Goal: Information Seeking & Learning: Find specific fact

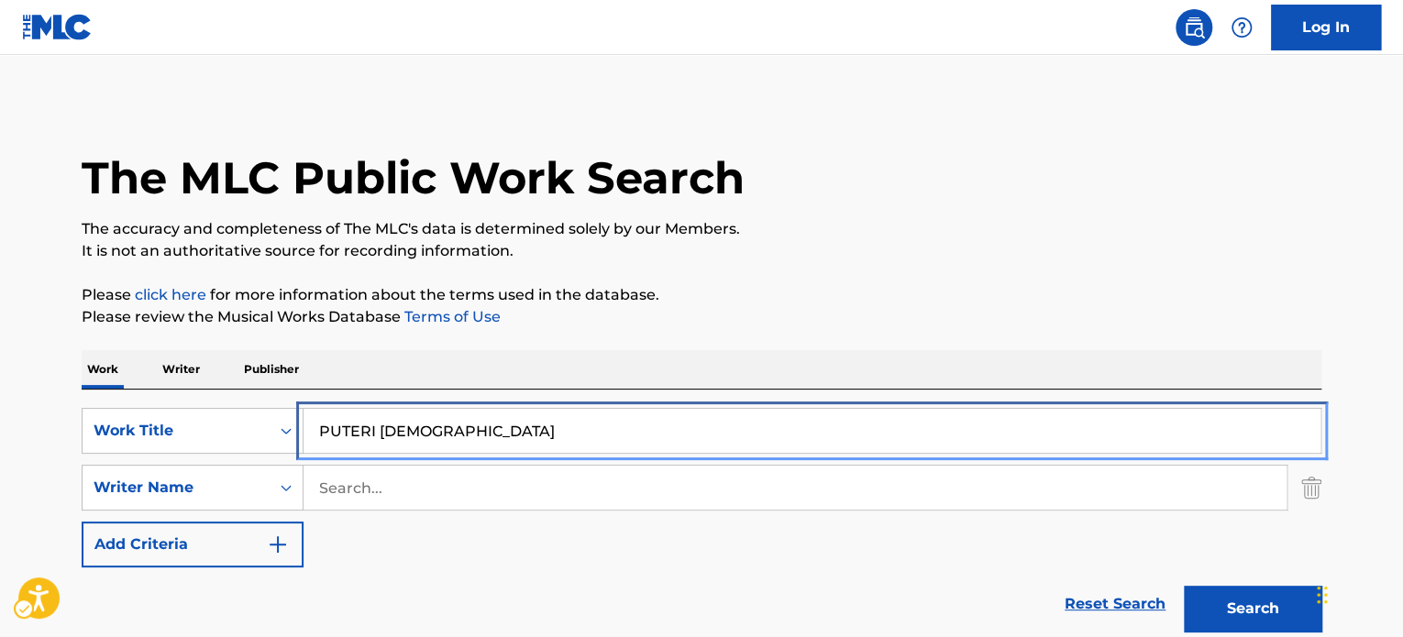
click at [421, 446] on input "PUTERI [DEMOGRAPHIC_DATA]" at bounding box center [811, 431] width 1017 height 44
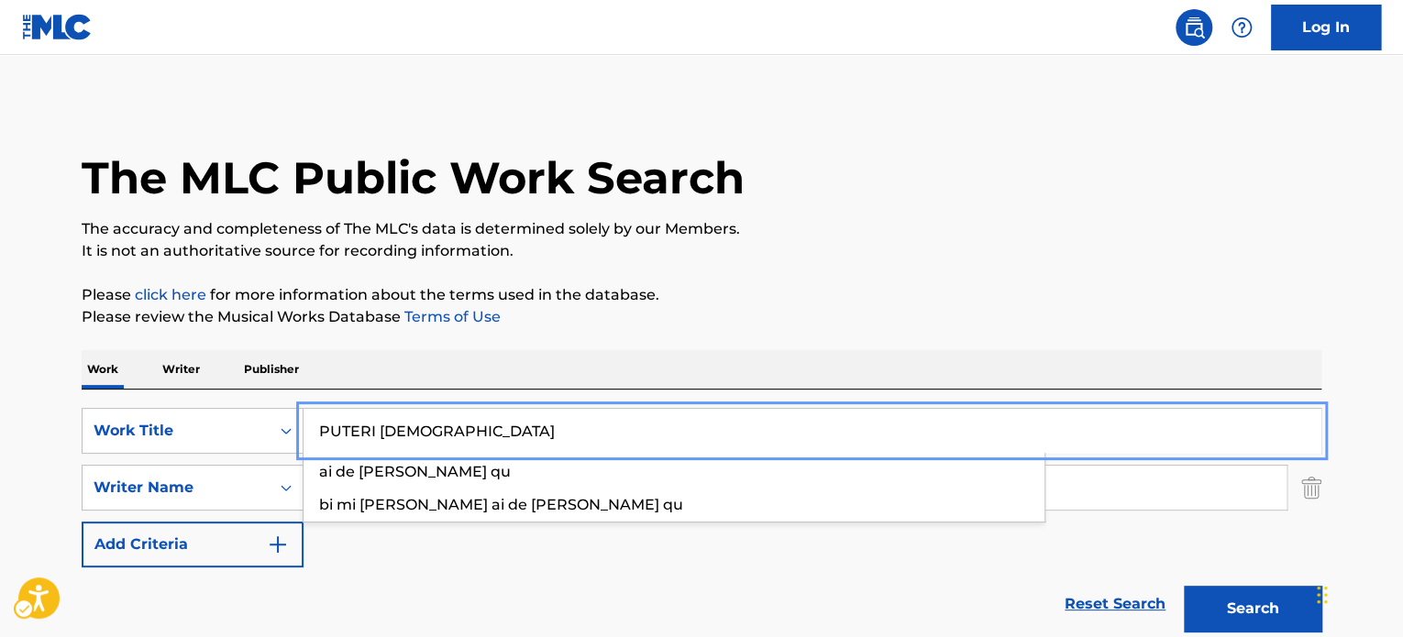
paste input "Game is Over, The"
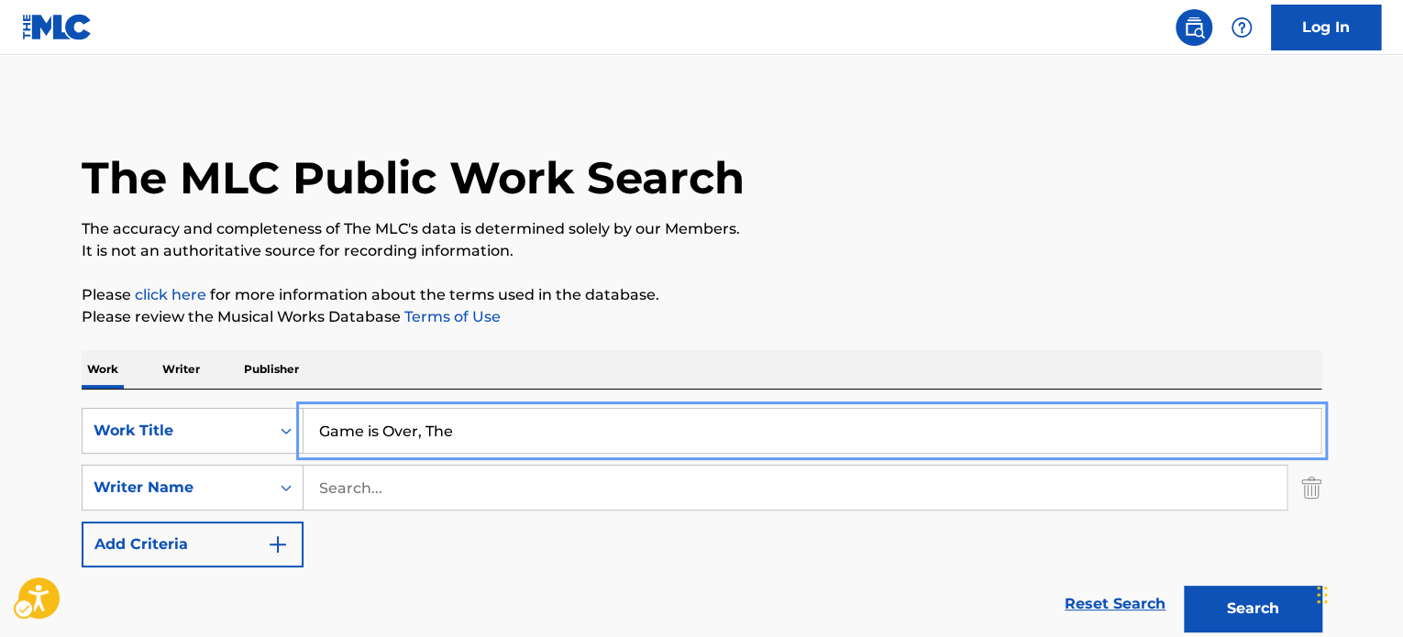
drag, startPoint x: 417, startPoint y: 425, endPoint x: 464, endPoint y: 470, distance: 64.8
click at [531, 433] on input "Game is Over, The" at bounding box center [811, 431] width 1017 height 44
type input "Game is Over"
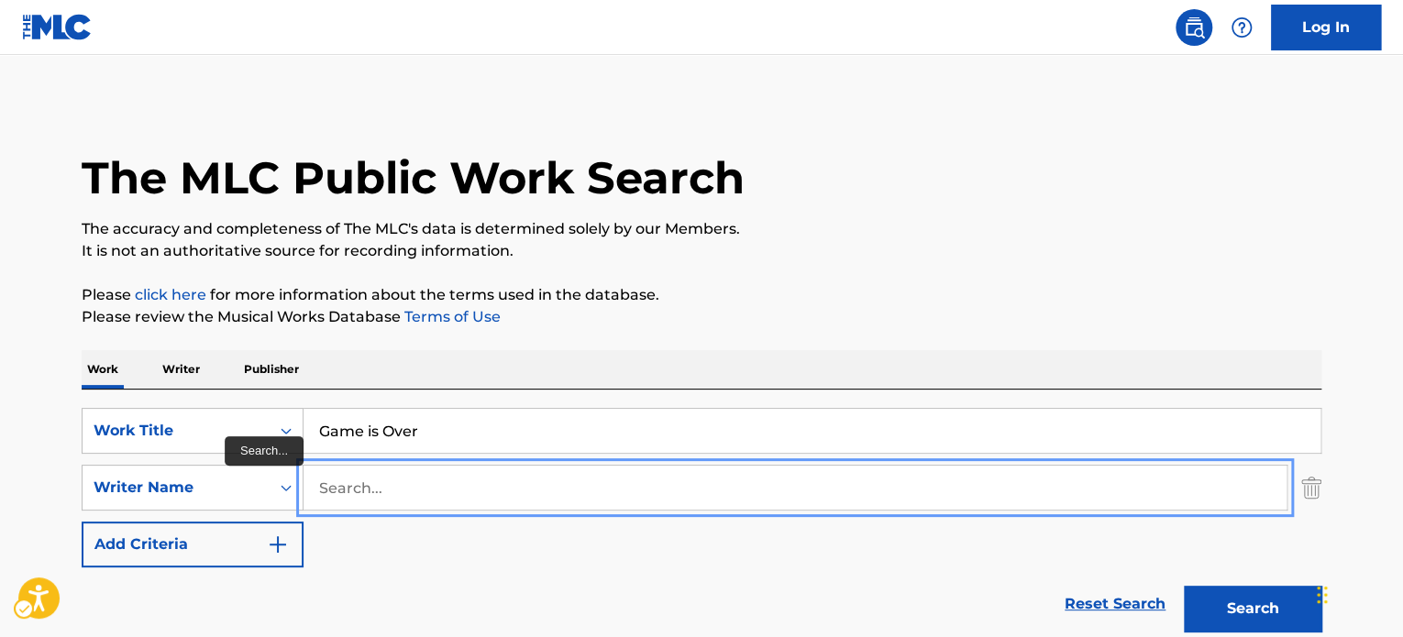
click at [453, 479] on input "Search..." at bounding box center [794, 488] width 983 height 44
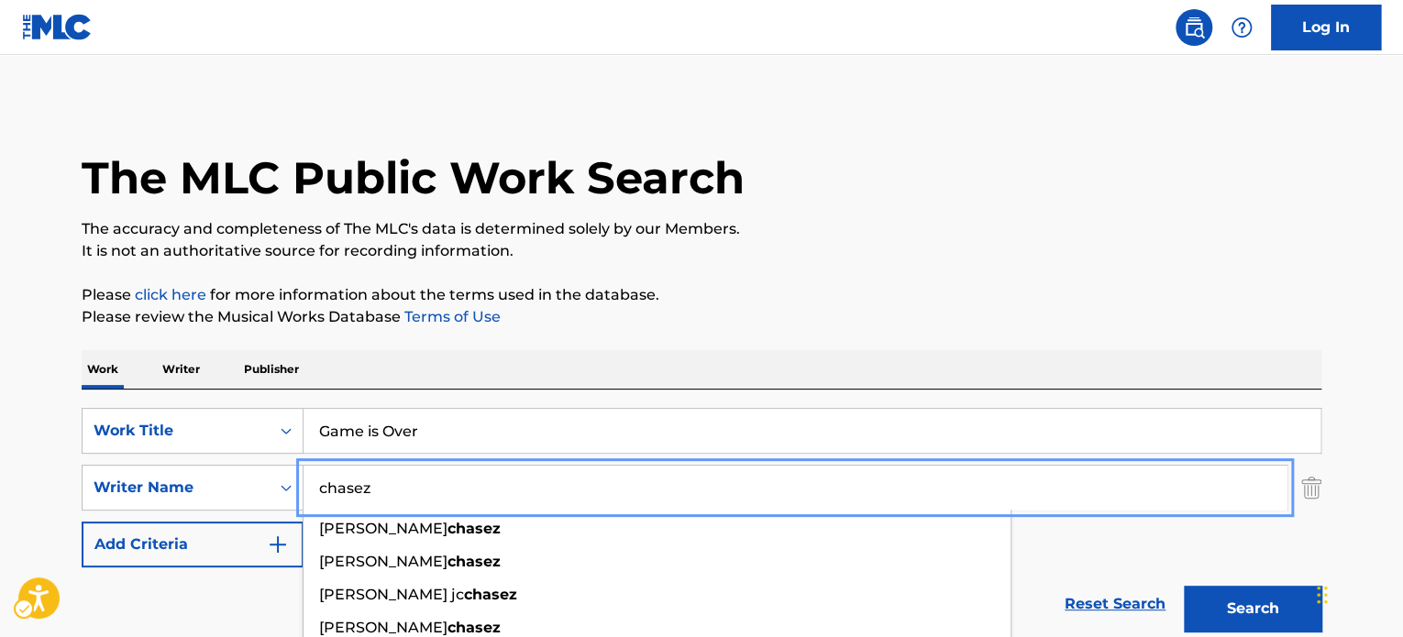
type input "chasez"
click at [1183, 586] on button "Search" at bounding box center [1252, 609] width 138 height 46
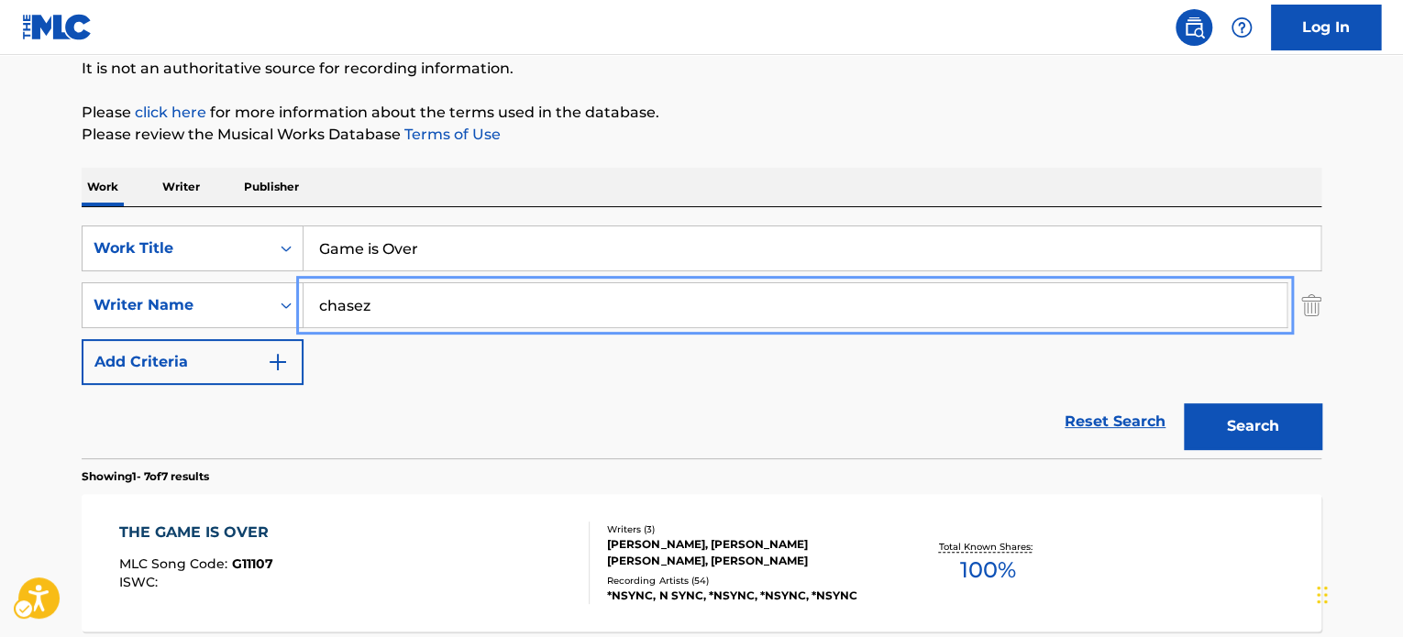
scroll to position [183, 0]
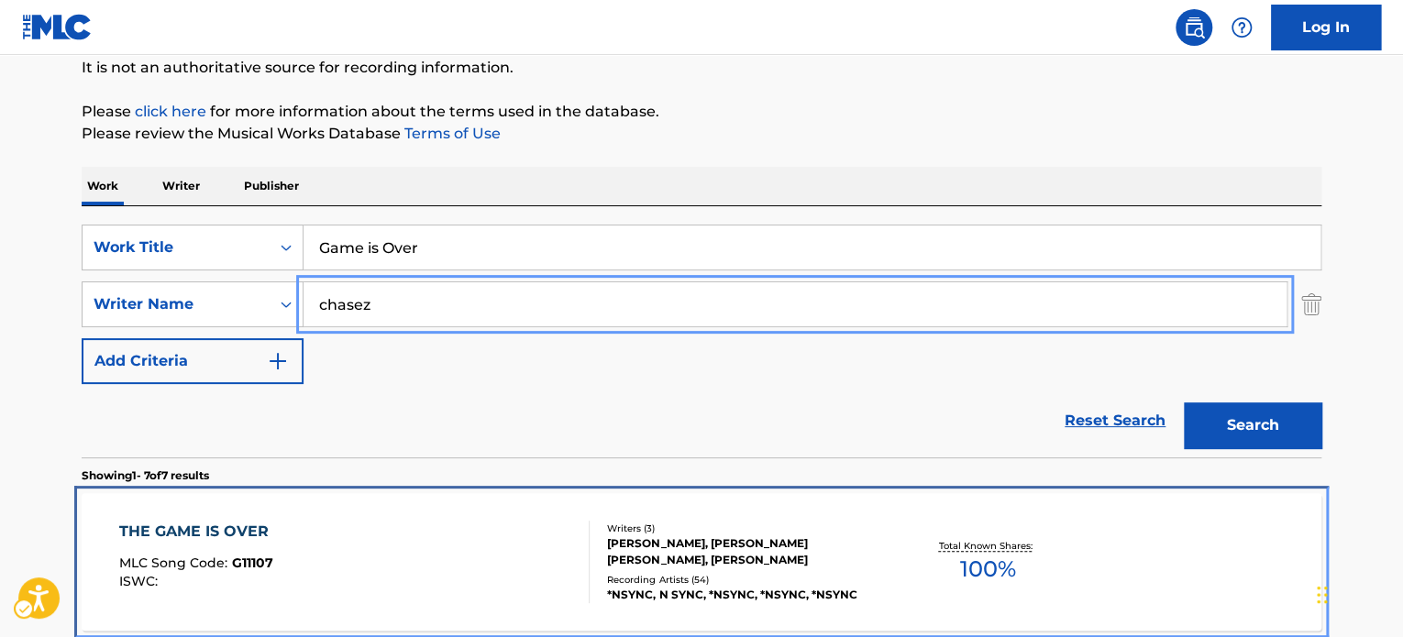
click at [504, 550] on div "THE GAME IS OVER MLC Song Code : G11107 ISWC :" at bounding box center [354, 562] width 471 height 83
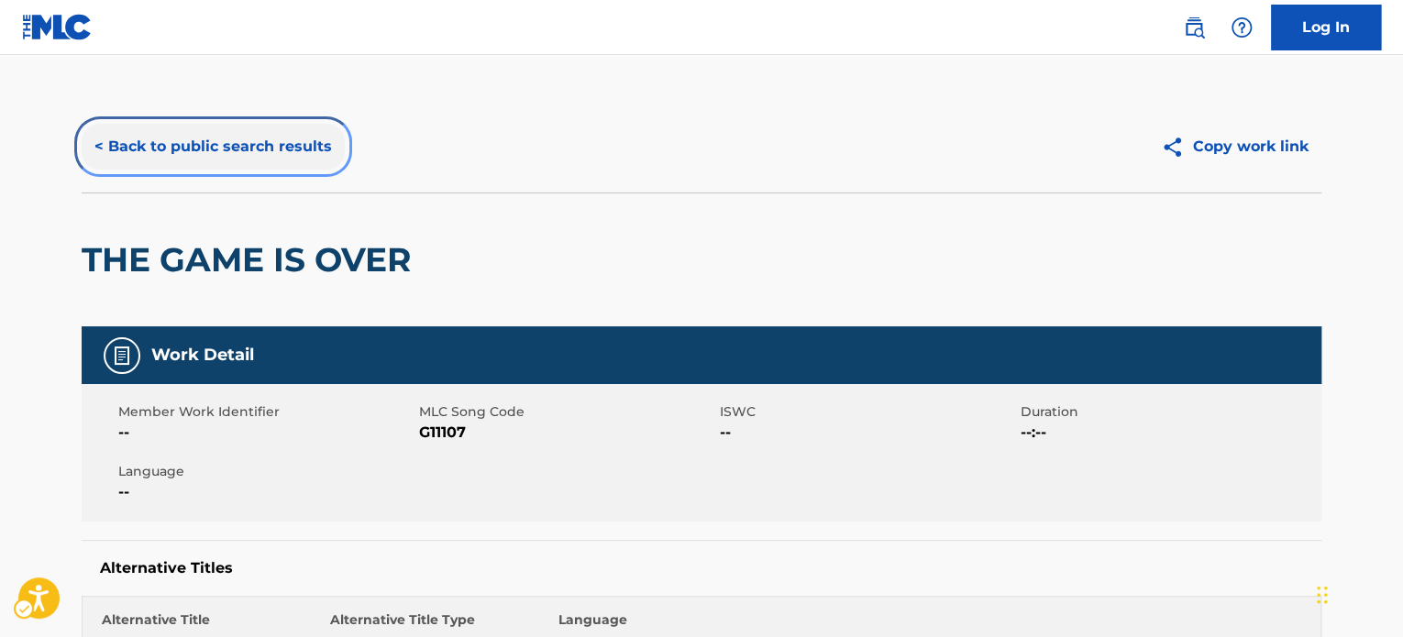
click at [207, 143] on button "< Back to public search results" at bounding box center [213, 147] width 263 height 46
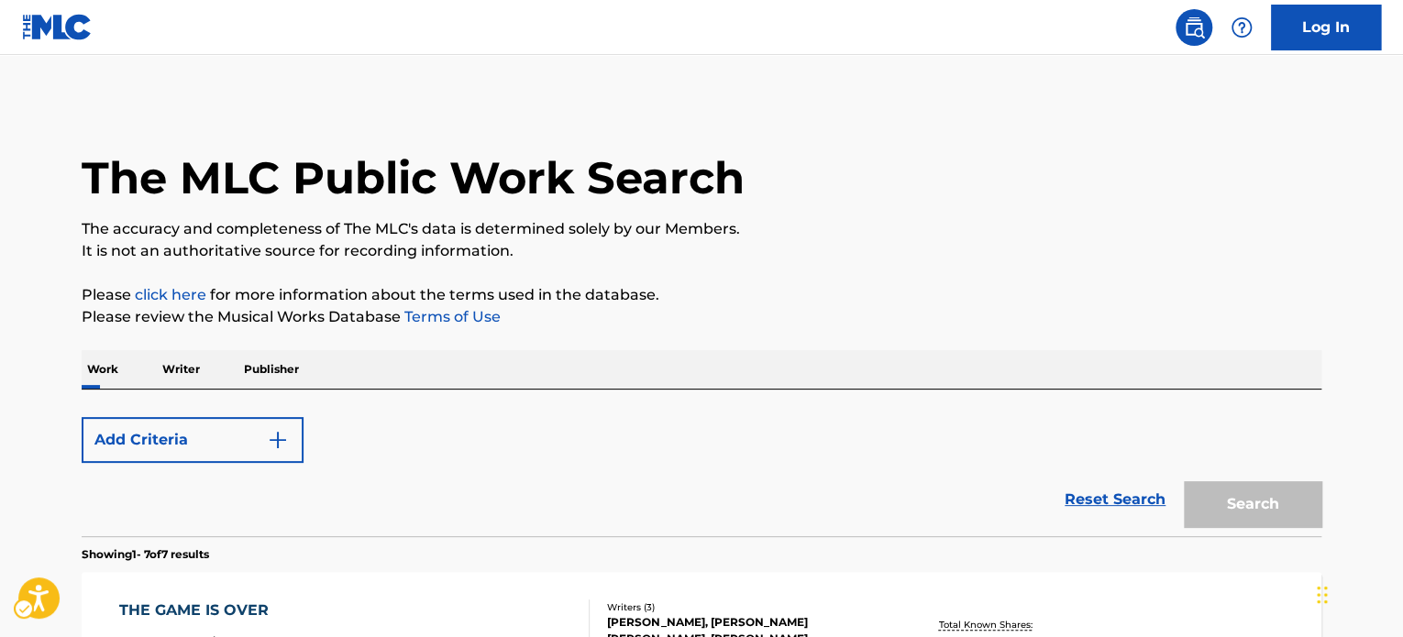
scroll to position [183, 0]
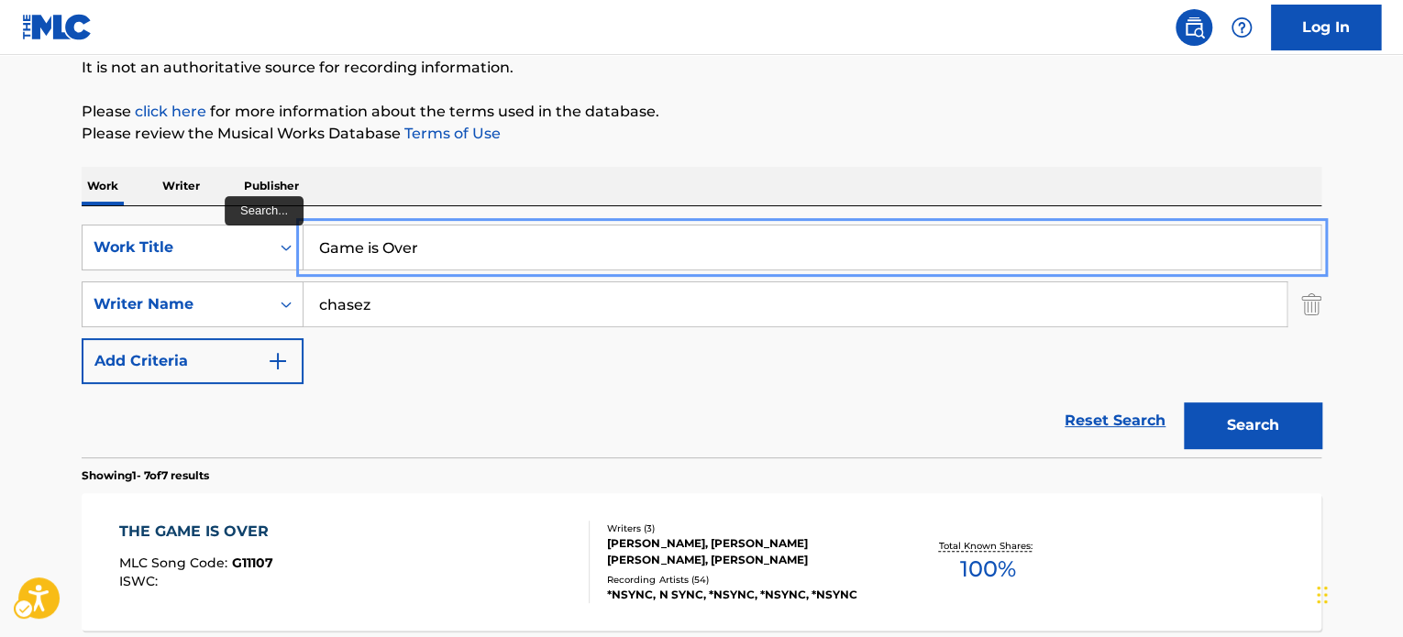
click at [517, 239] on input "Game is Over" at bounding box center [811, 248] width 1017 height 44
paste input "my brother's [DEMOGRAPHIC_DATA] and that's okay"
type input "my brother's [DEMOGRAPHIC_DATA] and that's okay"
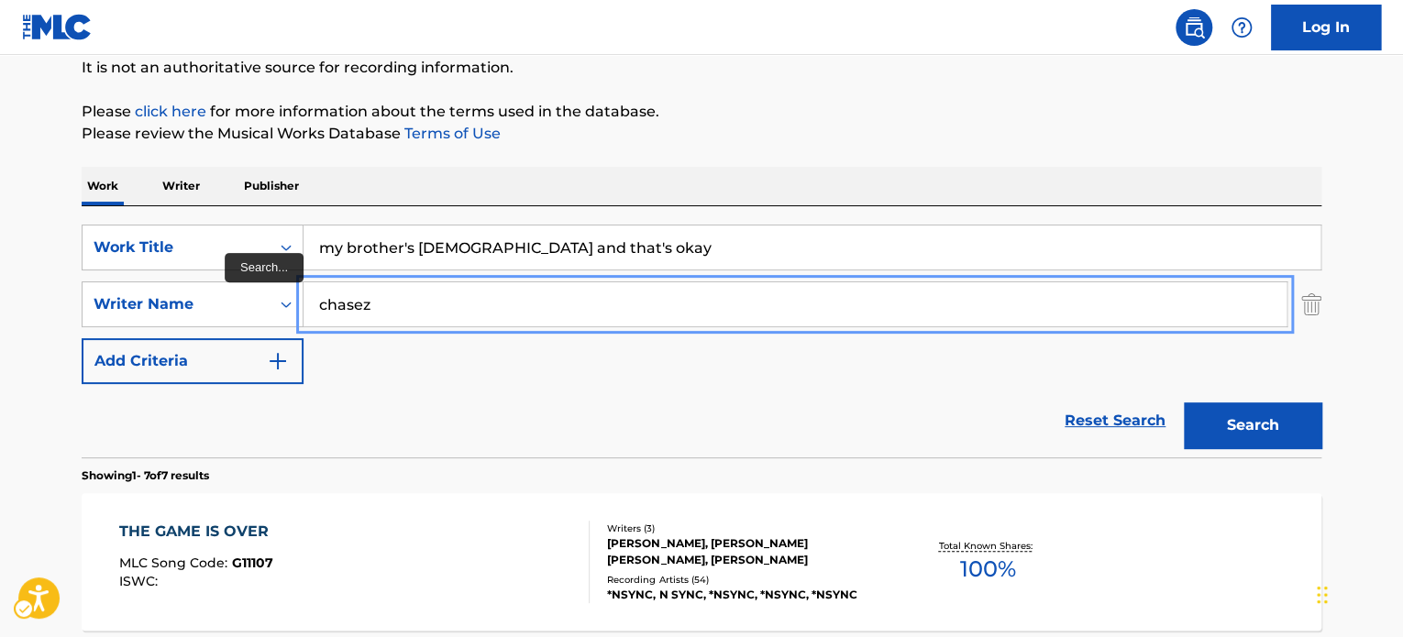
click at [666, 303] on input "chasez" at bounding box center [794, 304] width 983 height 44
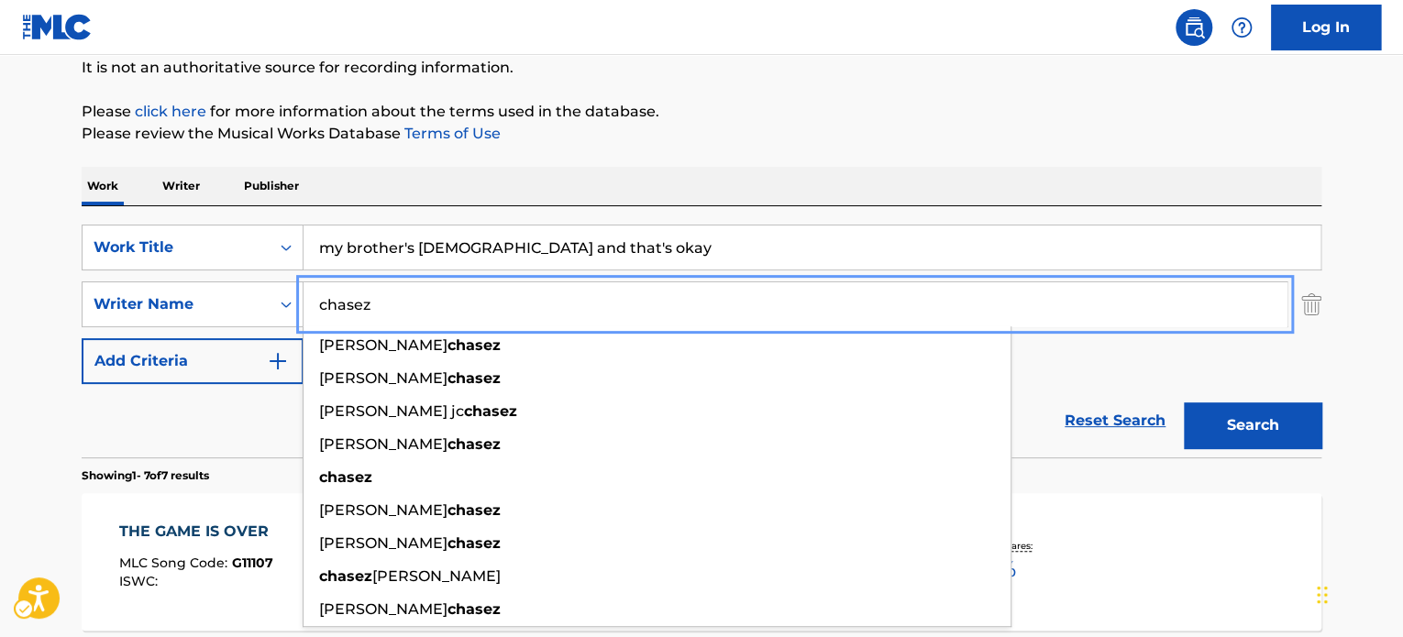
click at [666, 303] on input "chasez" at bounding box center [794, 304] width 983 height 44
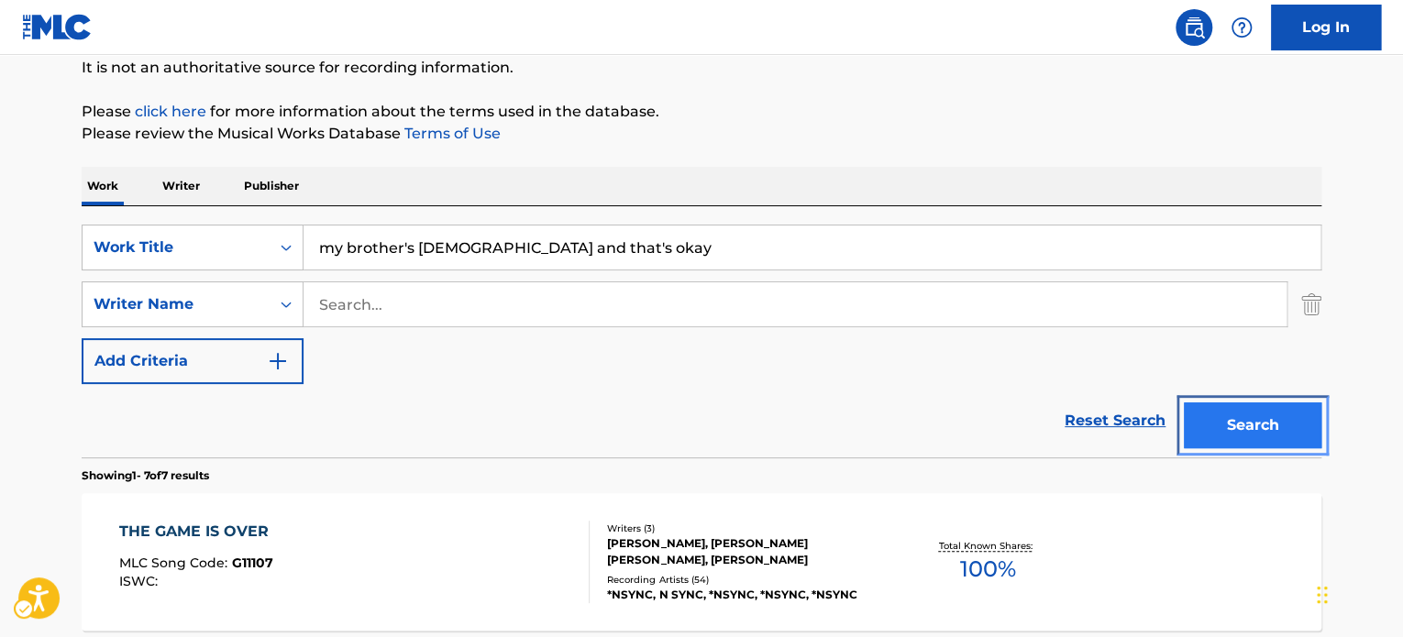
click at [1230, 417] on button "Search" at bounding box center [1252, 425] width 138 height 46
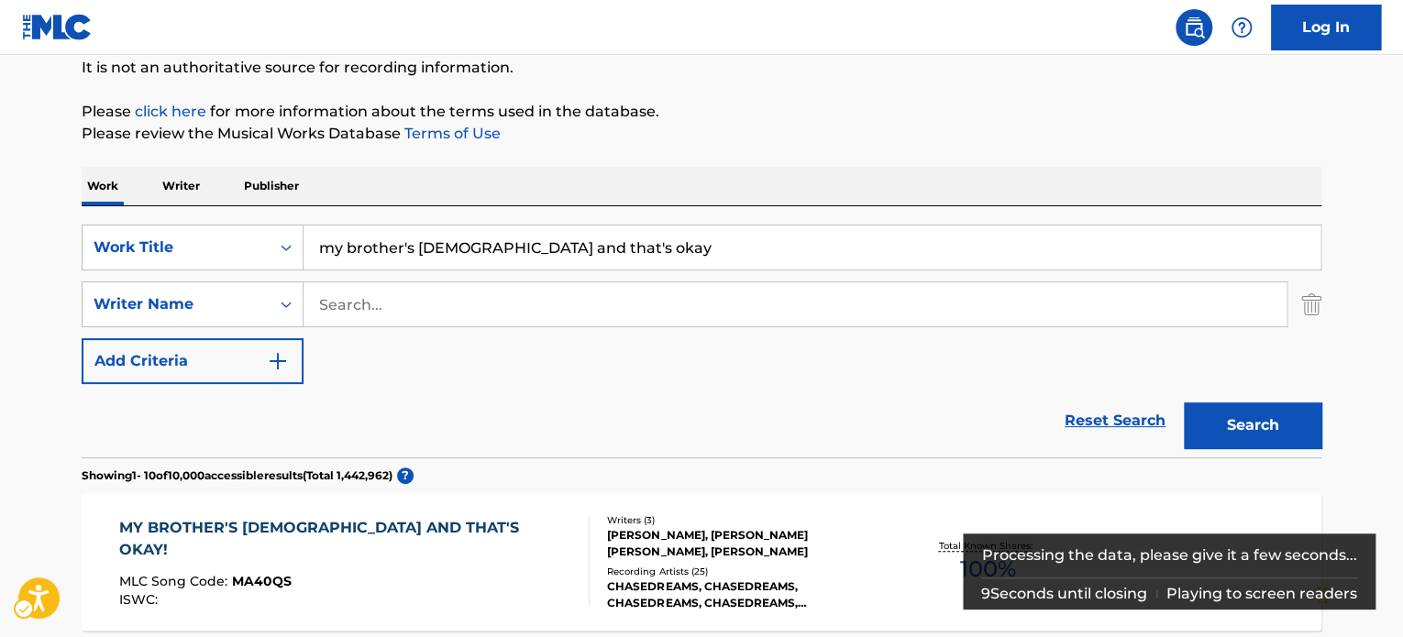
scroll to position [275, 0]
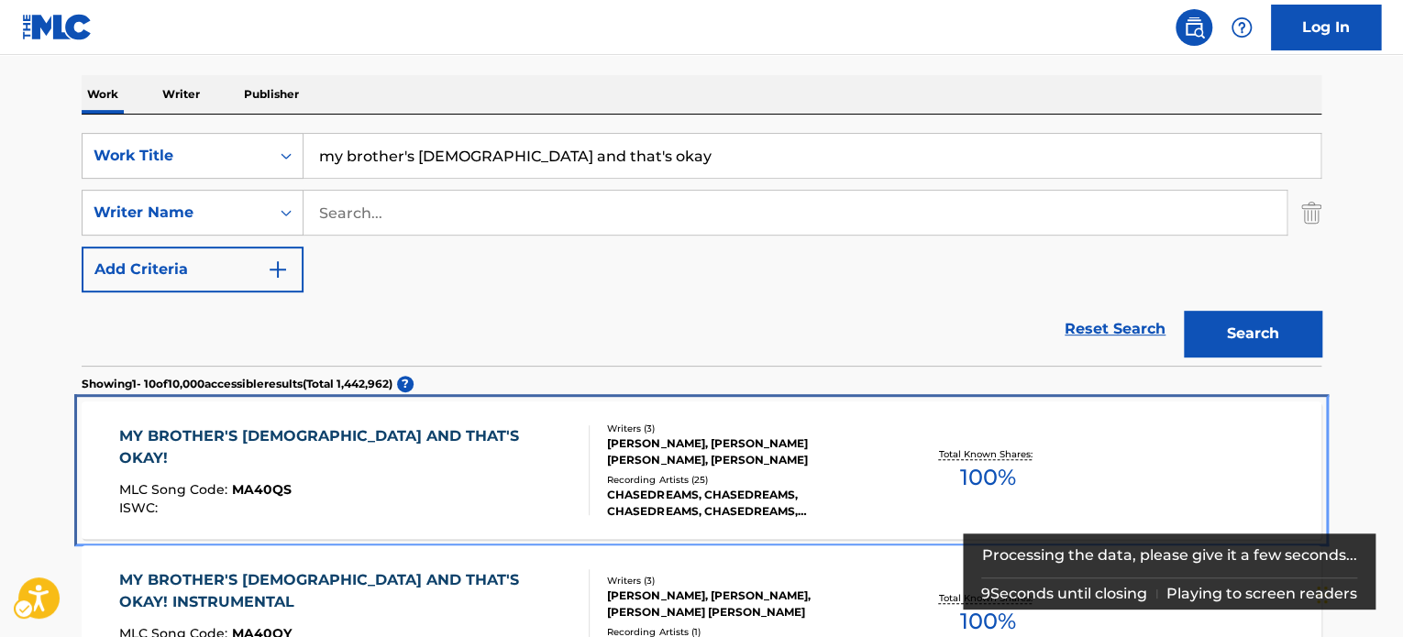
click at [380, 457] on div "MY BROTHER'S [DEMOGRAPHIC_DATA] AND THAT'S OKAY! MLC Song Code : MA40QS ISWC :" at bounding box center [347, 470] width 456 height 90
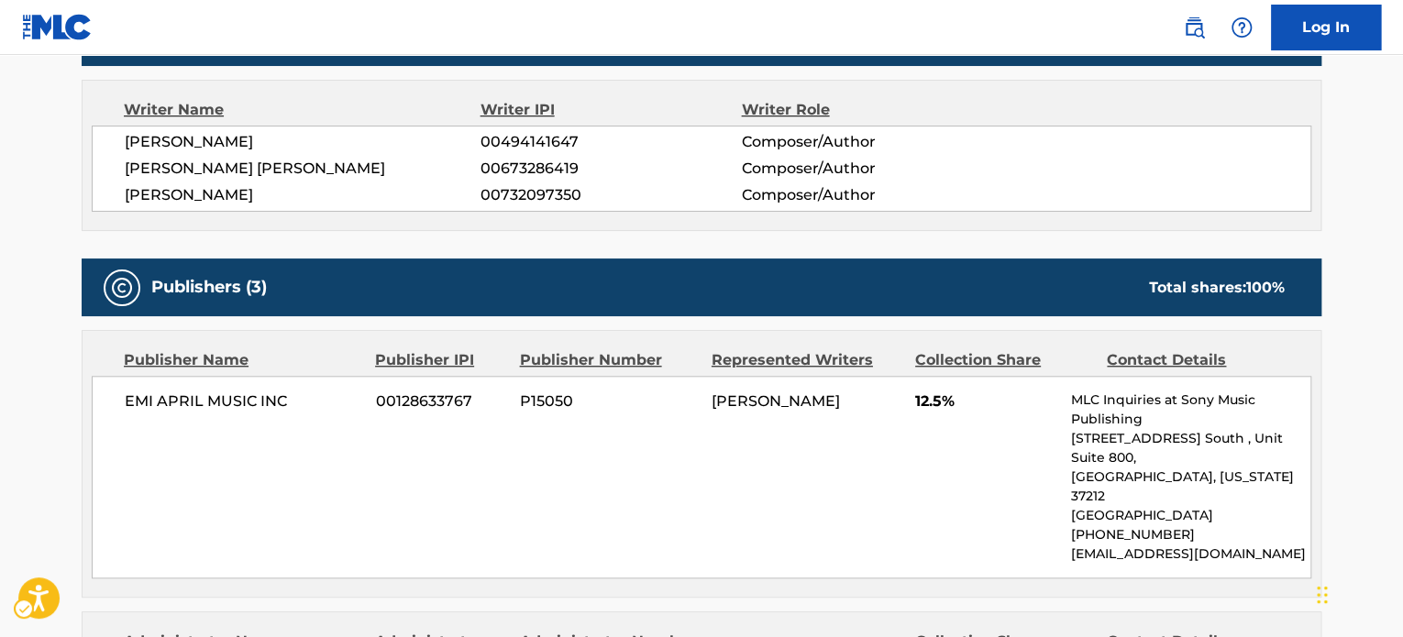
scroll to position [685, 0]
